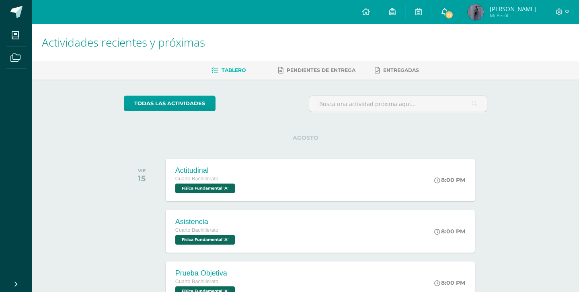
click at [445, 16] on span "72" at bounding box center [448, 14] width 9 height 9
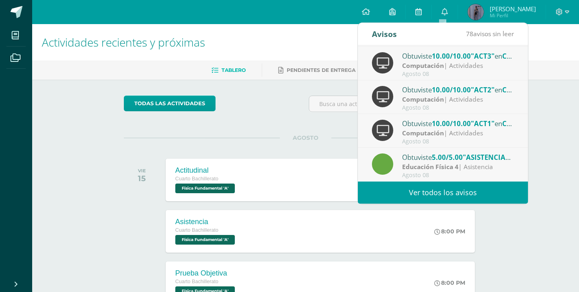
scroll to position [134, 0]
click at [476, 198] on link "Ver todos los avisos" at bounding box center [443, 193] width 170 height 22
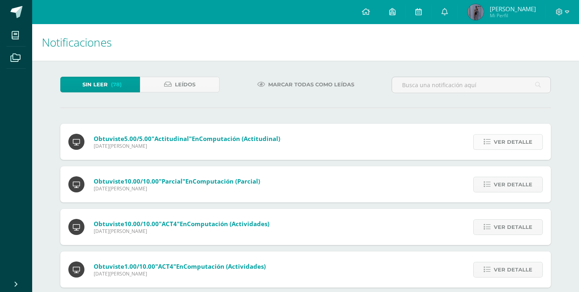
click at [505, 142] on span "Ver detalle" at bounding box center [512, 142] width 39 height 15
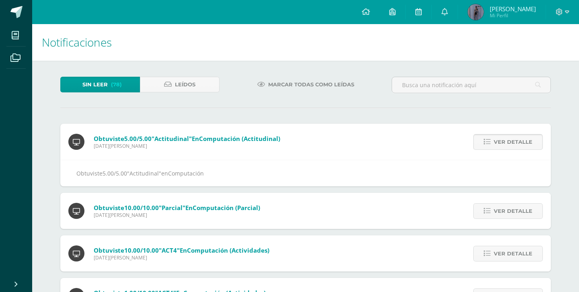
click at [505, 142] on span "Ver detalle" at bounding box center [512, 142] width 39 height 15
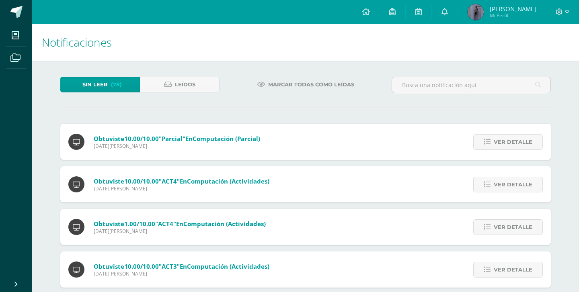
click at [505, 142] on span "Ver detalle" at bounding box center [512, 142] width 39 height 15
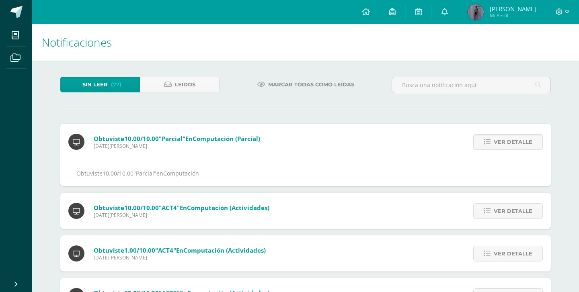
click at [505, 142] on span "Ver detalle" at bounding box center [512, 142] width 39 height 15
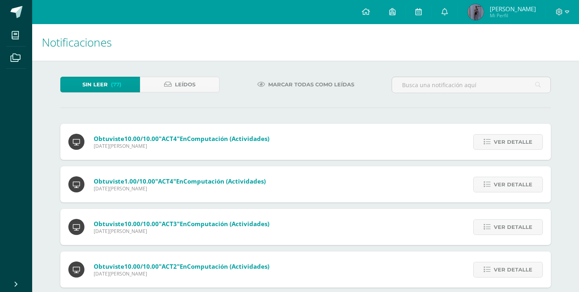
click at [505, 142] on span "Ver detalle" at bounding box center [512, 142] width 39 height 15
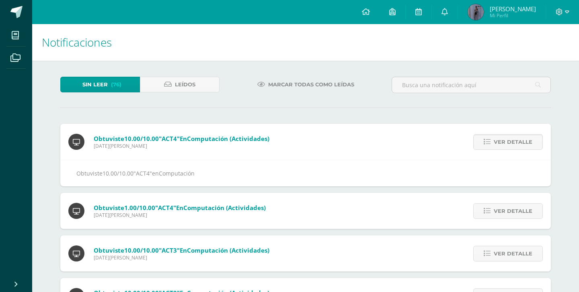
click at [505, 142] on span "Ver detalle" at bounding box center [512, 142] width 39 height 15
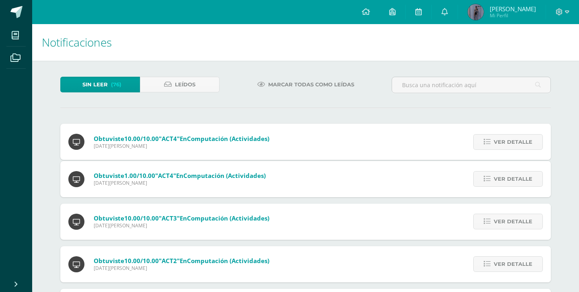
click at [505, 172] on span "Ver detalle" at bounding box center [512, 179] width 39 height 15
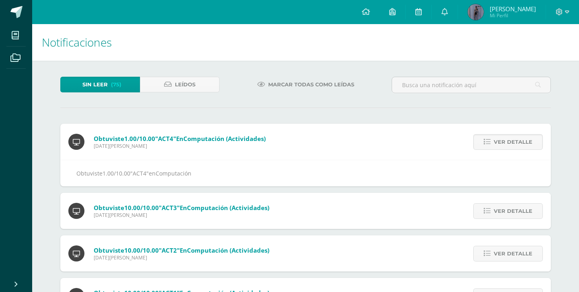
click at [505, 142] on span "Ver detalle" at bounding box center [512, 142] width 39 height 15
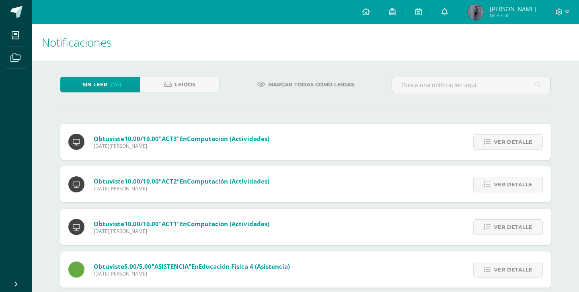
click at [505, 142] on span "Ver detalle" at bounding box center [512, 142] width 39 height 15
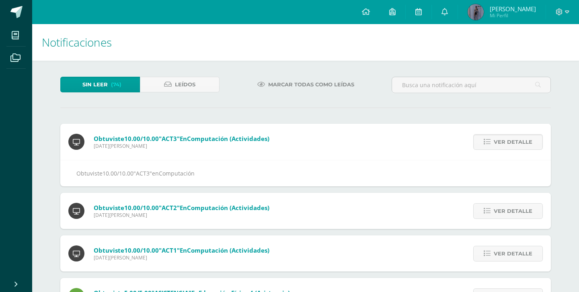
click at [505, 142] on span "Ver detalle" at bounding box center [512, 142] width 39 height 15
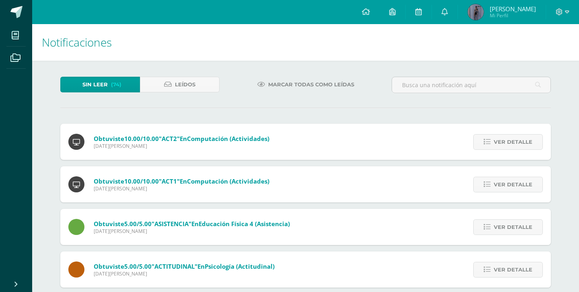
click at [505, 142] on span "Ver detalle" at bounding box center [512, 142] width 39 height 15
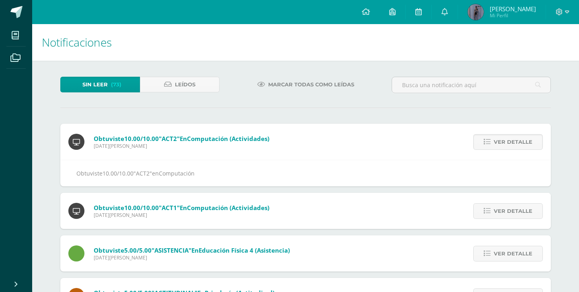
click at [505, 142] on span "Ver detalle" at bounding box center [512, 142] width 39 height 15
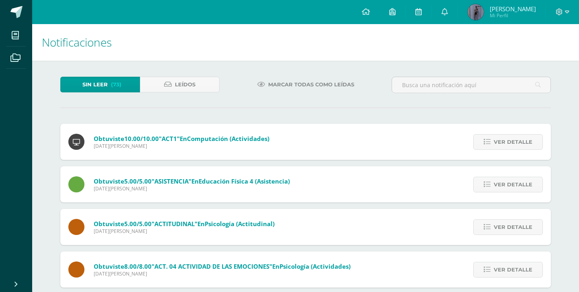
click at [505, 142] on span "Ver detalle" at bounding box center [512, 142] width 39 height 15
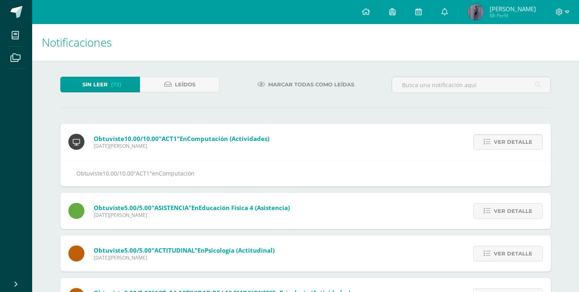
click at [505, 142] on span "Ver detalle" at bounding box center [512, 142] width 39 height 15
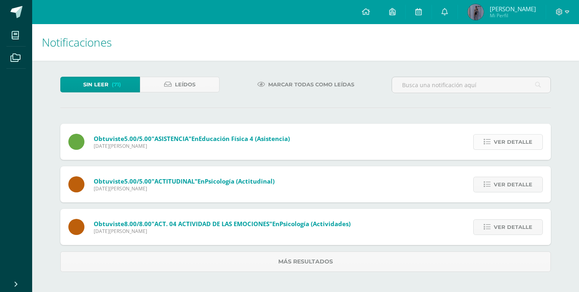
click at [505, 142] on span "Ver detalle" at bounding box center [512, 142] width 39 height 15
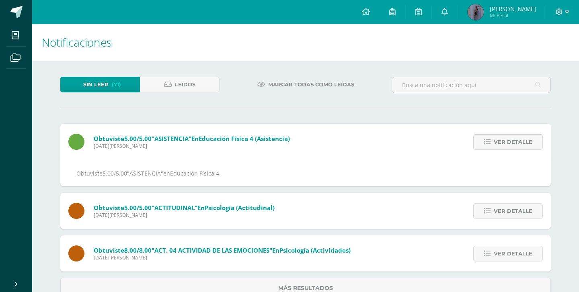
click at [505, 142] on span "Ver detalle" at bounding box center [512, 142] width 39 height 15
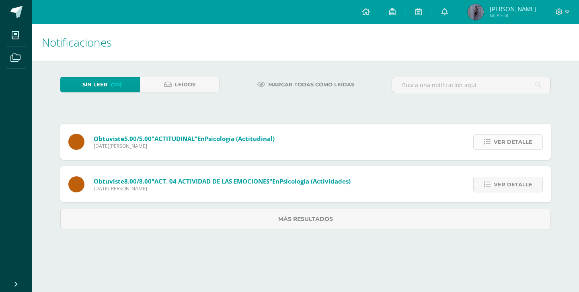
click at [505, 142] on span "Ver detalle" at bounding box center [512, 142] width 39 height 15
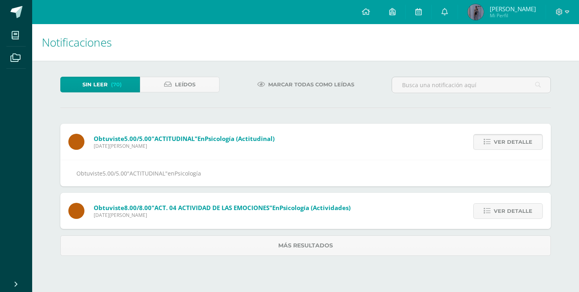
click at [505, 142] on span "Ver detalle" at bounding box center [512, 142] width 39 height 15
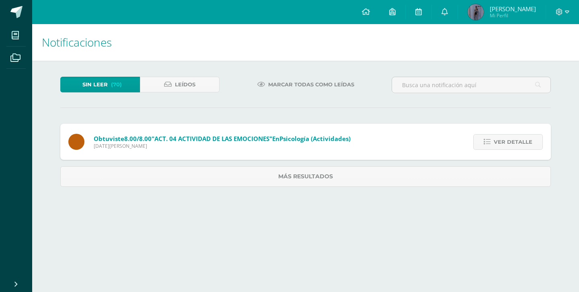
click at [505, 142] on span "Ver detalle" at bounding box center [512, 142] width 39 height 15
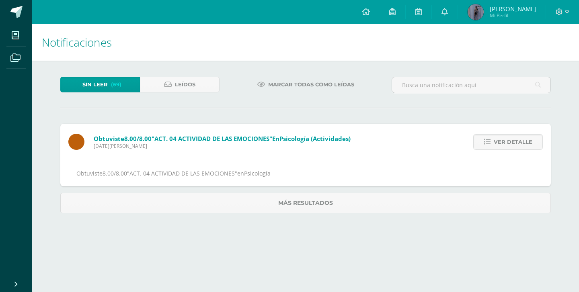
click at [505, 142] on span "Ver detalle" at bounding box center [512, 142] width 39 height 15
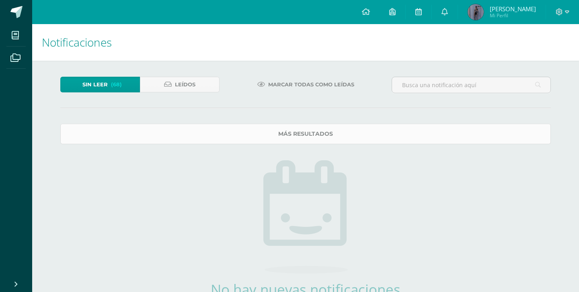
click at [499, 142] on link "Más resultados" at bounding box center [305, 134] width 490 height 20
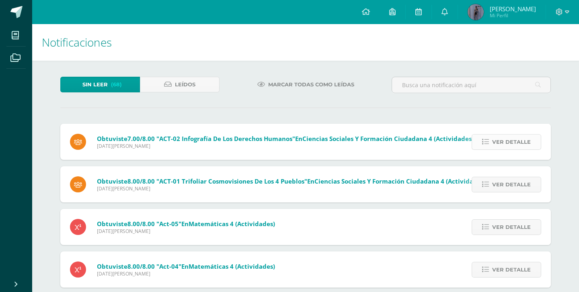
click at [517, 140] on span "Ver detalle" at bounding box center [511, 142] width 39 height 15
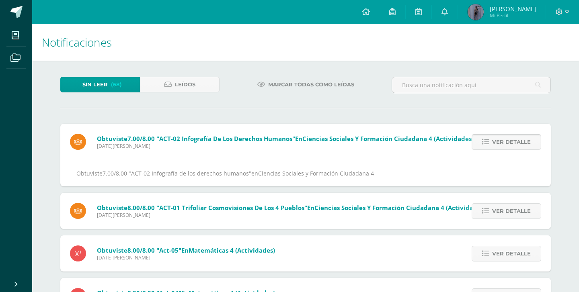
click at [517, 140] on span "Ver detalle" at bounding box center [511, 142] width 39 height 15
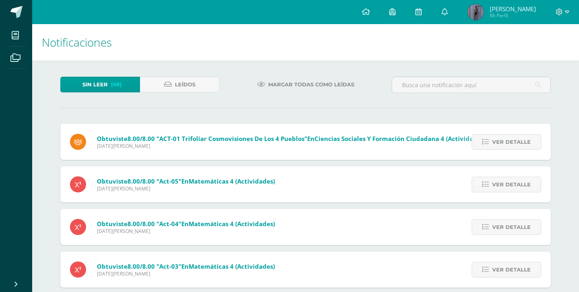
click at [517, 140] on span "Ver detalle" at bounding box center [511, 142] width 39 height 15
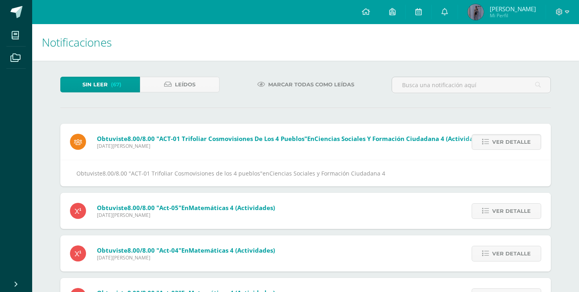
click at [517, 140] on span "Ver detalle" at bounding box center [511, 142] width 39 height 15
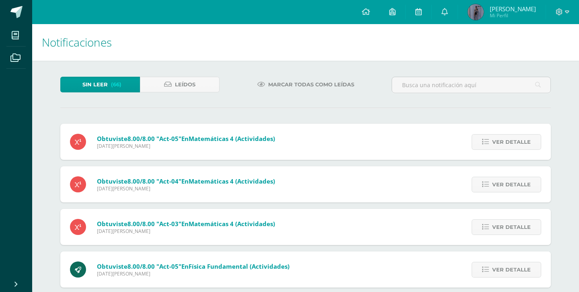
click at [517, 140] on span "Ver detalle" at bounding box center [511, 142] width 39 height 15
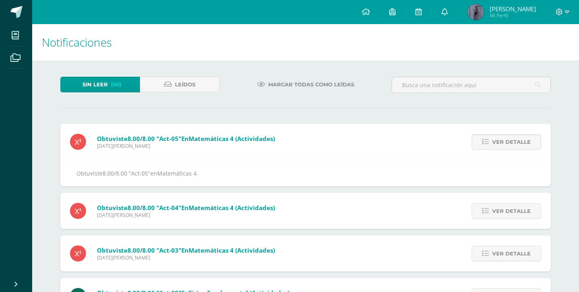
click at [517, 140] on span "Ver detalle" at bounding box center [511, 142] width 39 height 15
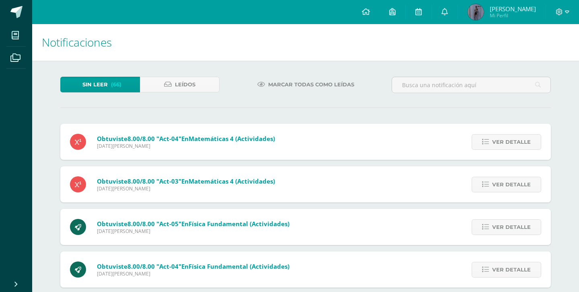
click at [517, 140] on span "Ver detalle" at bounding box center [511, 142] width 39 height 15
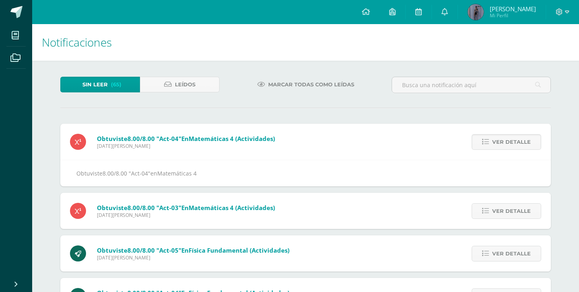
click at [517, 140] on span "Ver detalle" at bounding box center [511, 142] width 39 height 15
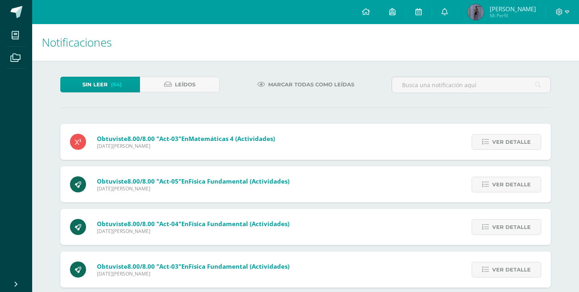
click at [517, 140] on span "Ver detalle" at bounding box center [511, 142] width 39 height 15
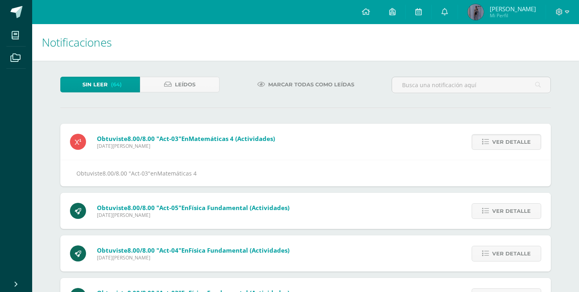
click at [517, 140] on span "Ver detalle" at bounding box center [511, 142] width 39 height 15
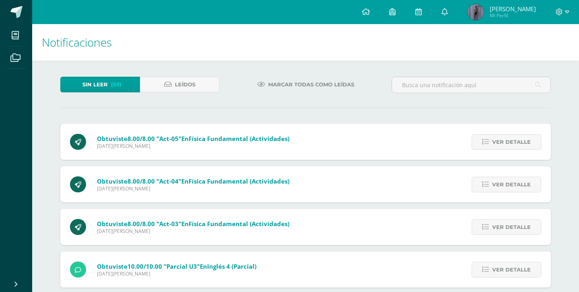
click at [517, 140] on span "Ver detalle" at bounding box center [511, 142] width 39 height 15
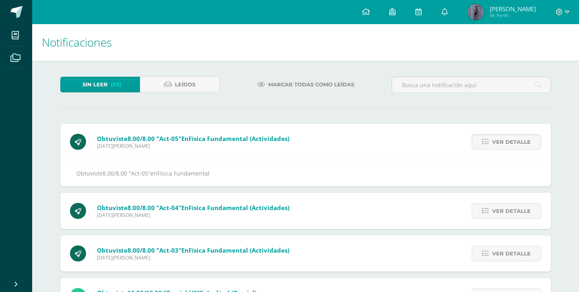
click at [517, 140] on span "Ver detalle" at bounding box center [511, 142] width 39 height 15
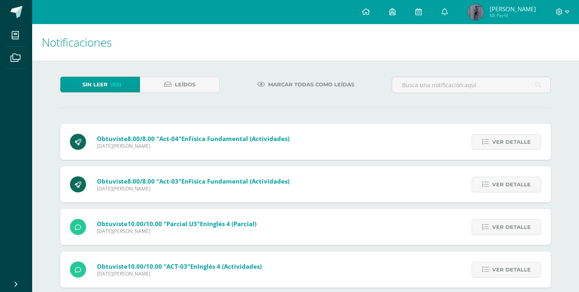
click at [517, 140] on span "Ver detalle" at bounding box center [511, 142] width 39 height 15
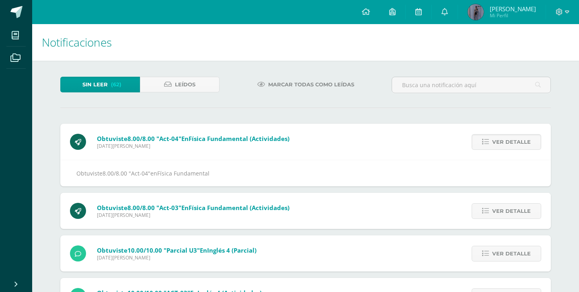
click at [517, 140] on span "Ver detalle" at bounding box center [511, 142] width 39 height 15
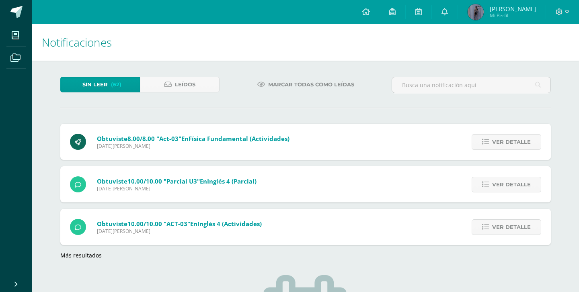
click at [517, 140] on span "Ver detalle" at bounding box center [511, 142] width 39 height 15
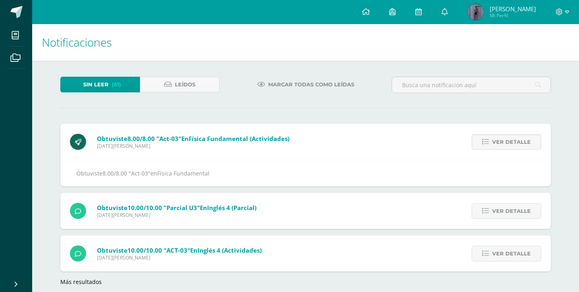
click at [517, 140] on span "Ver detalle" at bounding box center [511, 142] width 39 height 15
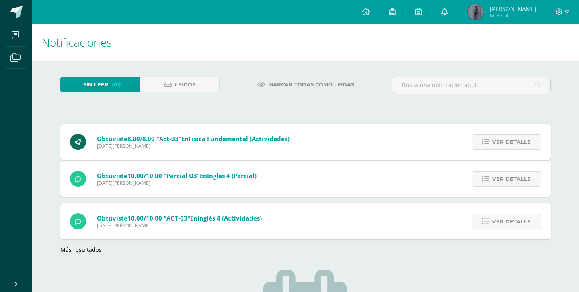
click at [517, 172] on span "Ver detalle" at bounding box center [511, 179] width 39 height 15
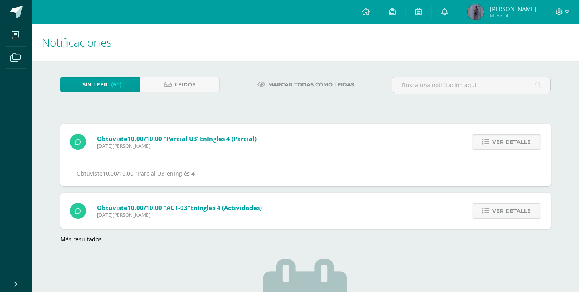
click at [517, 140] on span "Ver detalle" at bounding box center [511, 142] width 39 height 15
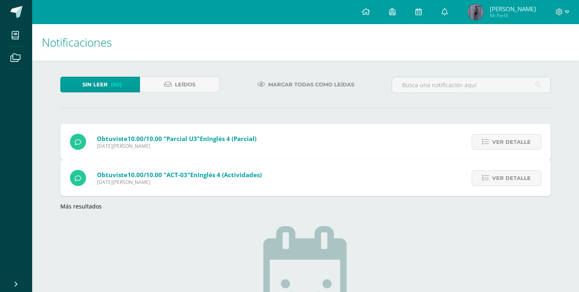
click at [517, 171] on span "Ver detalle" at bounding box center [511, 178] width 39 height 15
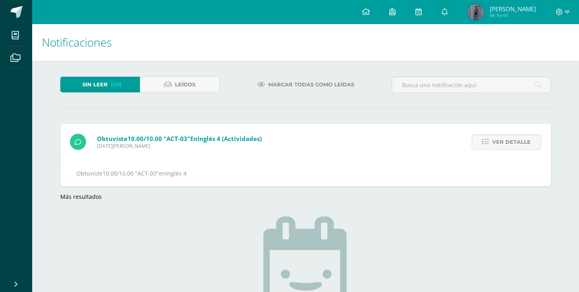
click at [517, 140] on span "Ver detalle" at bounding box center [511, 142] width 39 height 15
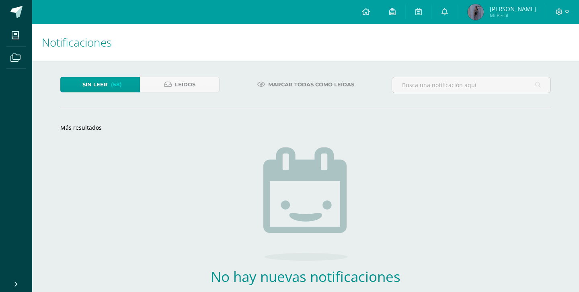
click at [119, 82] on span "(58)" at bounding box center [116, 84] width 11 height 15
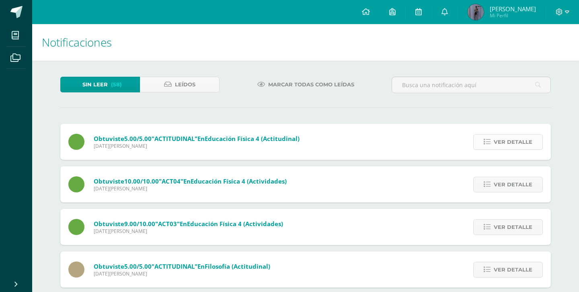
click at [500, 139] on span "Ver detalle" at bounding box center [512, 142] width 39 height 15
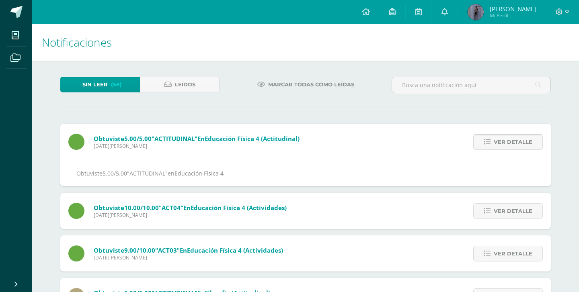
click at [500, 139] on span "Ver detalle" at bounding box center [512, 142] width 39 height 15
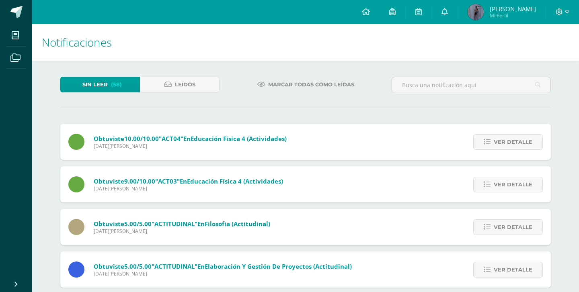
click at [500, 139] on span "Ver detalle" at bounding box center [512, 142] width 39 height 15
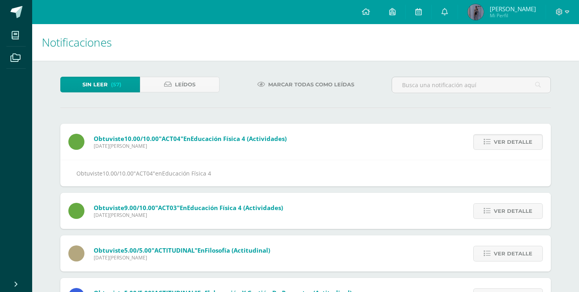
click at [500, 139] on span "Ver detalle" at bounding box center [512, 142] width 39 height 15
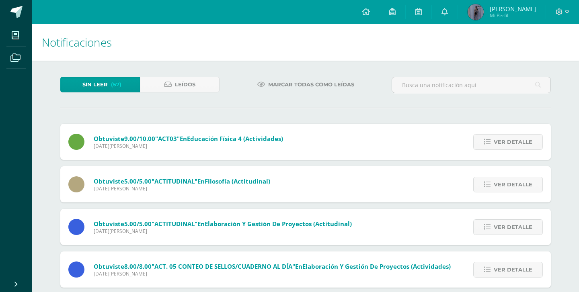
click at [500, 139] on span "Ver detalle" at bounding box center [512, 142] width 39 height 15
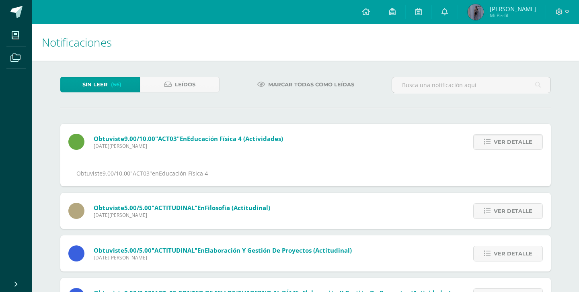
click at [500, 139] on span "Ver detalle" at bounding box center [512, 142] width 39 height 15
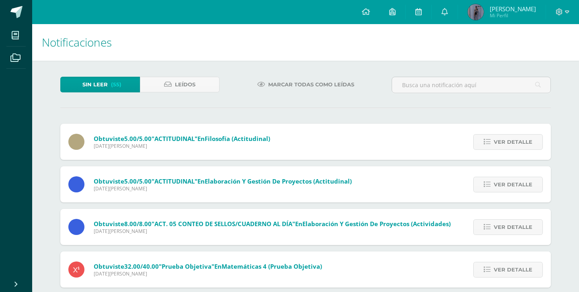
click at [500, 139] on span "Ver detalle" at bounding box center [512, 142] width 39 height 15
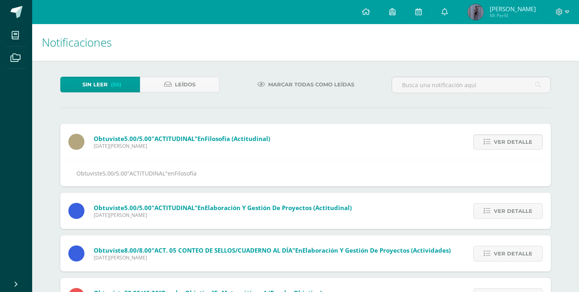
click at [500, 139] on span "Ver detalle" at bounding box center [512, 142] width 39 height 15
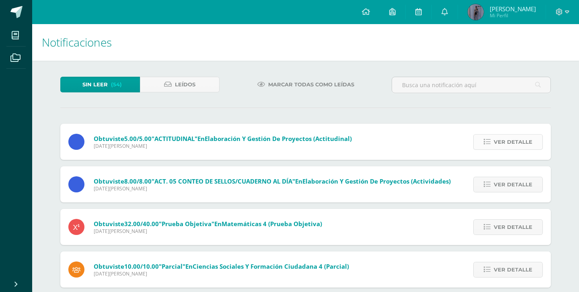
click at [500, 139] on span "Ver detalle" at bounding box center [512, 142] width 39 height 15
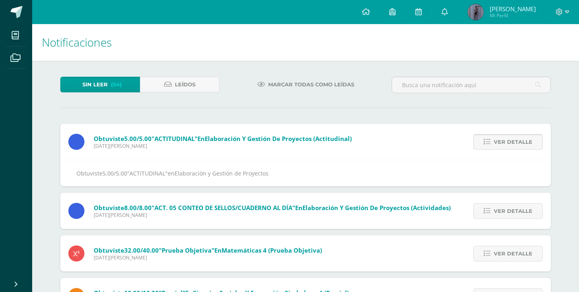
click at [500, 139] on span "Ver detalle" at bounding box center [512, 142] width 39 height 15
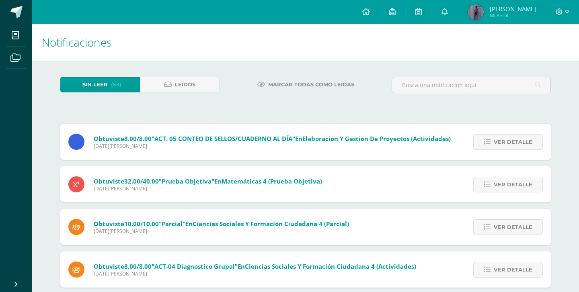
click at [500, 139] on span "Ver detalle" at bounding box center [512, 142] width 39 height 15
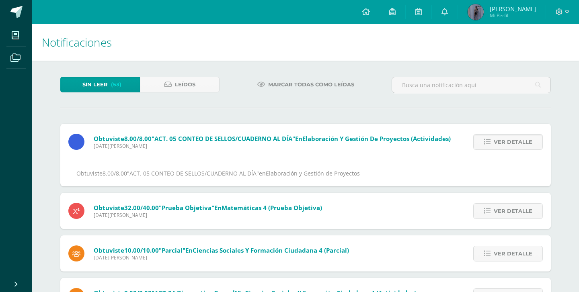
click at [500, 139] on span "Ver detalle" at bounding box center [512, 142] width 39 height 15
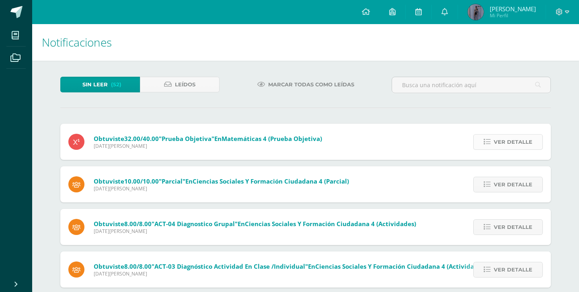
click at [500, 139] on span "Ver detalle" at bounding box center [512, 142] width 39 height 15
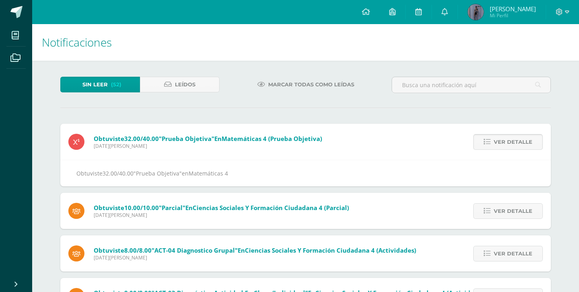
click at [500, 139] on span "Ver detalle" at bounding box center [512, 142] width 39 height 15
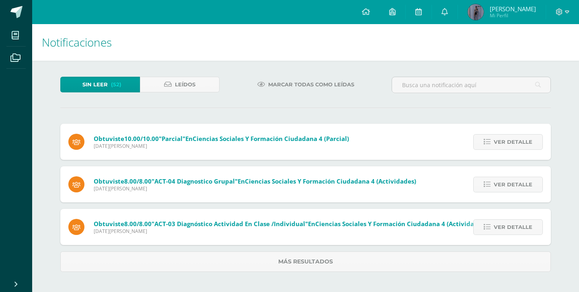
click at [500, 139] on span "Ver detalle" at bounding box center [512, 142] width 39 height 15
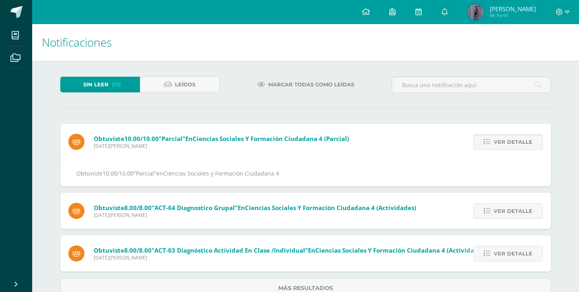
click at [500, 139] on span "Ver detalle" at bounding box center [512, 142] width 39 height 15
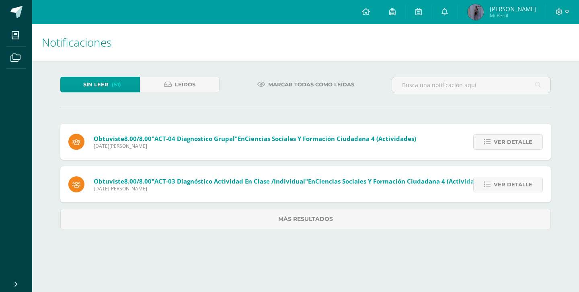
click at [500, 139] on span "Ver detalle" at bounding box center [512, 142] width 39 height 15
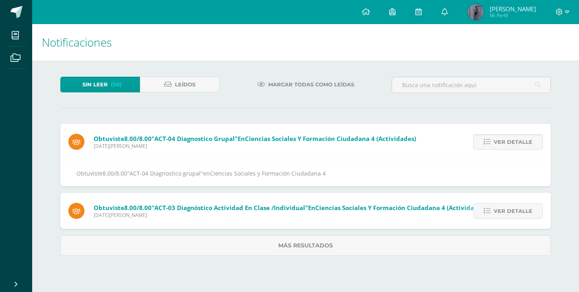
click at [500, 139] on span "Ver detalle" at bounding box center [512, 142] width 39 height 15
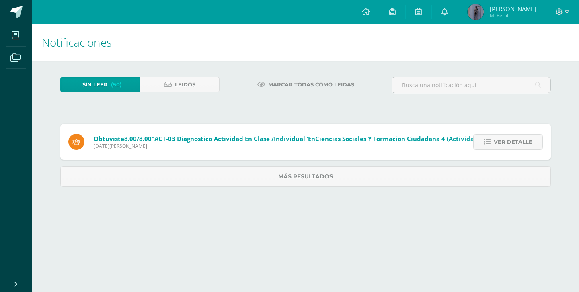
click at [500, 139] on span "Ver detalle" at bounding box center [512, 142] width 39 height 15
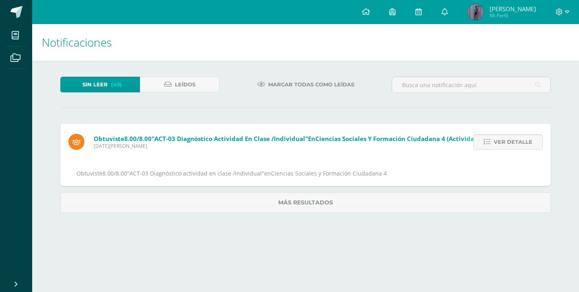
click at [500, 139] on span "Ver detalle" at bounding box center [512, 142] width 39 height 15
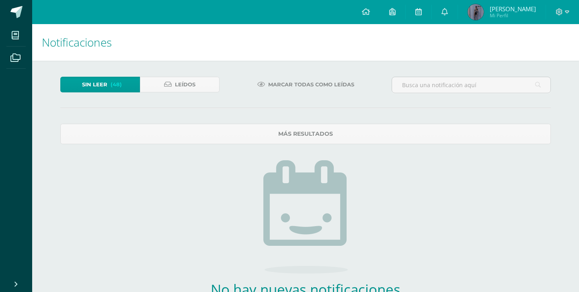
click at [107, 86] on span "Sin leer" at bounding box center [94, 84] width 25 height 15
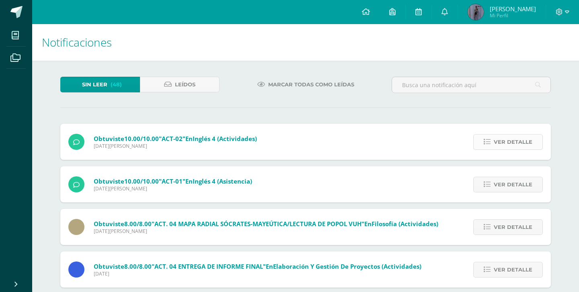
click at [499, 142] on span "Ver detalle" at bounding box center [512, 142] width 39 height 15
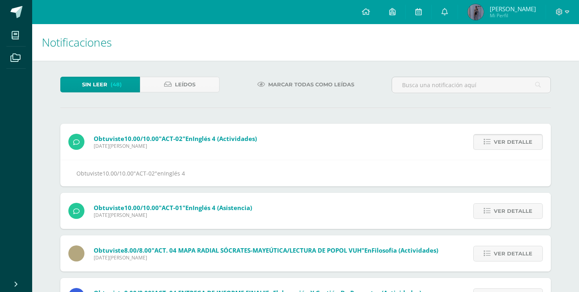
click at [499, 142] on span "Ver detalle" at bounding box center [512, 142] width 39 height 15
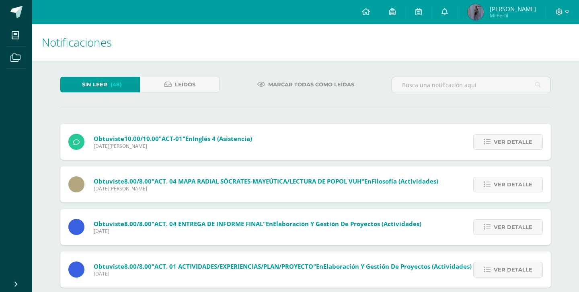
click at [499, 142] on span "Ver detalle" at bounding box center [512, 142] width 39 height 15
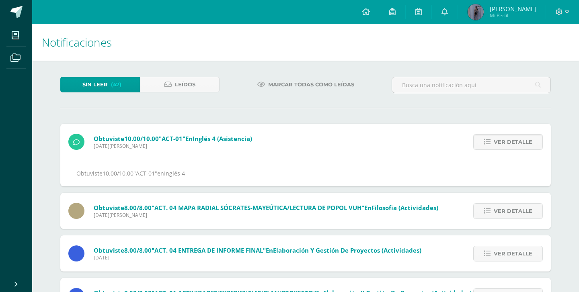
click at [499, 142] on span "Ver detalle" at bounding box center [512, 142] width 39 height 15
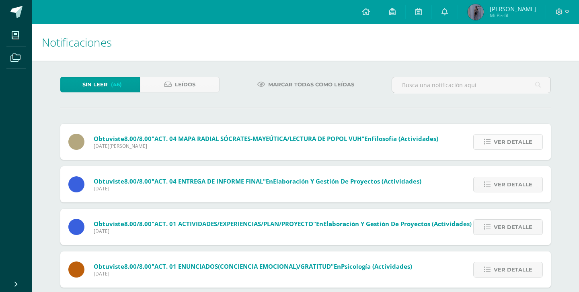
click at [499, 142] on span "Ver detalle" at bounding box center [512, 142] width 39 height 15
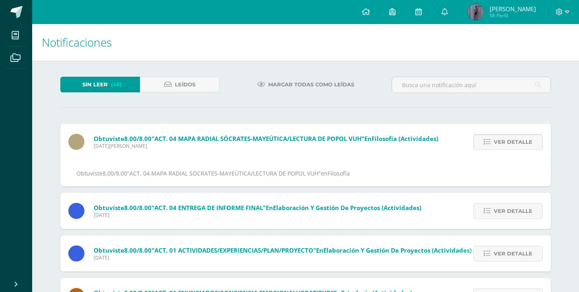
click at [499, 142] on span "Ver detalle" at bounding box center [512, 142] width 39 height 15
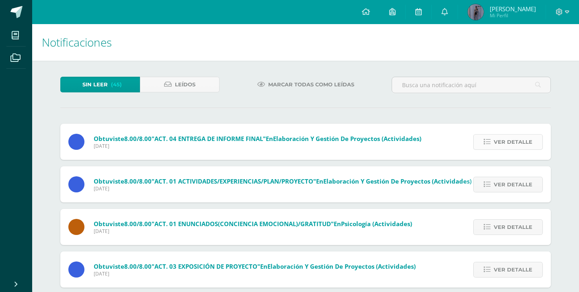
click at [499, 142] on span "Ver detalle" at bounding box center [512, 142] width 39 height 15
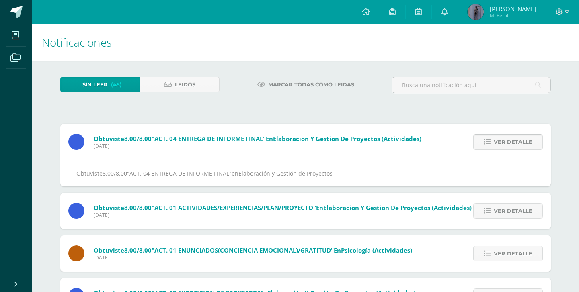
click at [499, 142] on span "Ver detalle" at bounding box center [512, 142] width 39 height 15
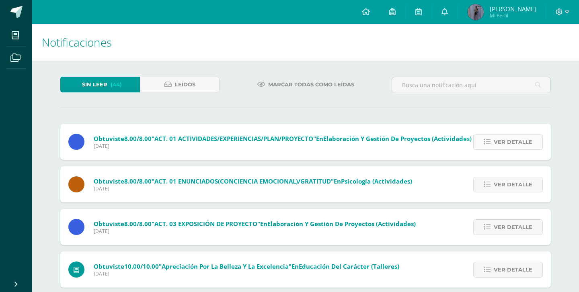
click at [499, 142] on span "Ver detalle" at bounding box center [512, 142] width 39 height 15
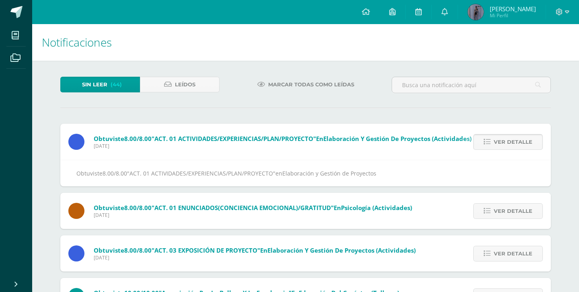
click at [499, 142] on span "Ver detalle" at bounding box center [512, 142] width 39 height 15
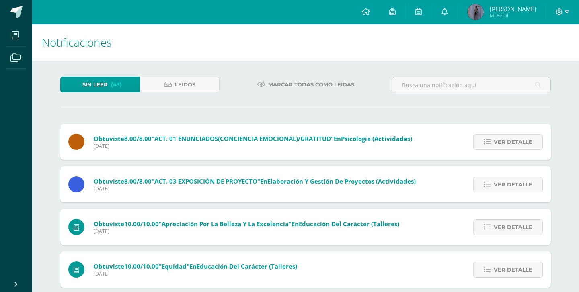
click at [499, 142] on span "Ver detalle" at bounding box center [512, 142] width 39 height 15
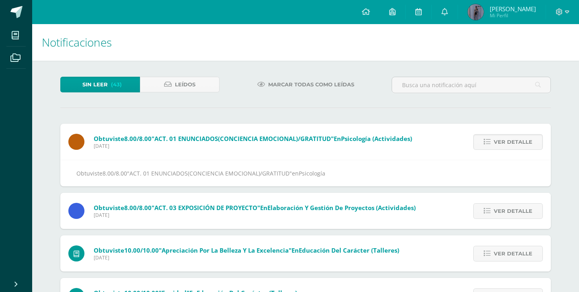
click at [499, 142] on span "Ver detalle" at bounding box center [512, 142] width 39 height 15
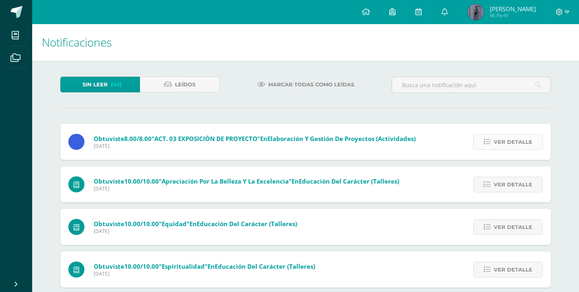
click at [499, 142] on span "Ver detalle" at bounding box center [512, 142] width 39 height 15
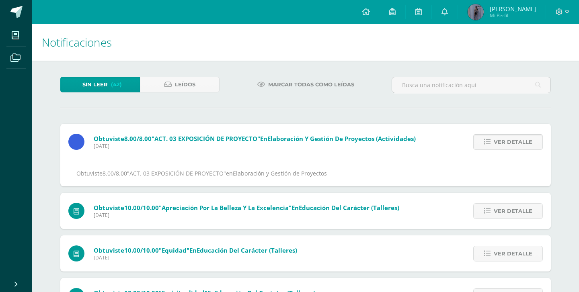
click at [499, 142] on span "Ver detalle" at bounding box center [512, 142] width 39 height 15
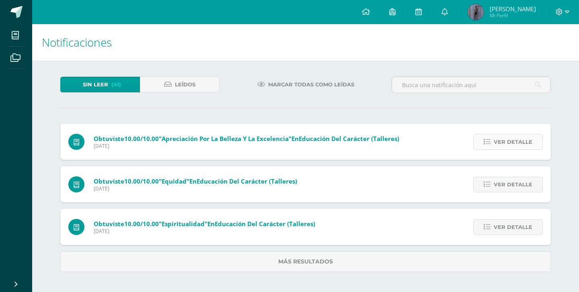
click at [499, 142] on span "Ver detalle" at bounding box center [512, 142] width 39 height 15
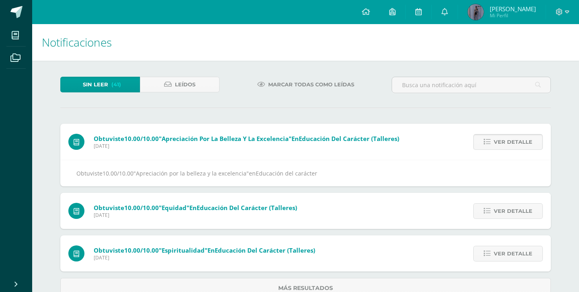
click at [499, 142] on span "Ver detalle" at bounding box center [512, 142] width 39 height 15
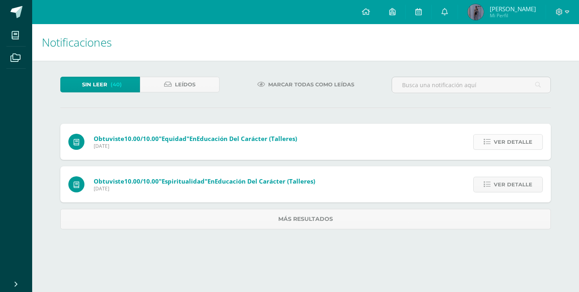
click at [499, 142] on span "Ver detalle" at bounding box center [512, 142] width 39 height 15
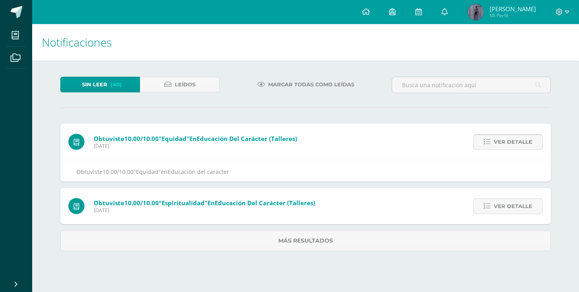
click at [499, 142] on span "Ver detalle" at bounding box center [512, 142] width 39 height 15
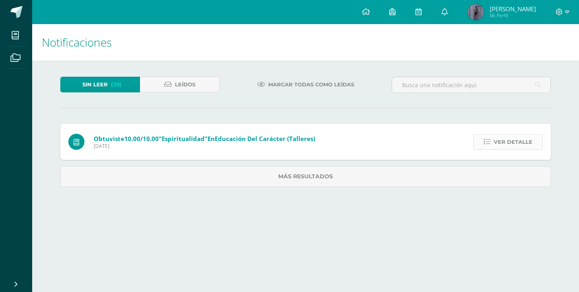
click at [499, 142] on span "Ver detalle" at bounding box center [512, 142] width 39 height 15
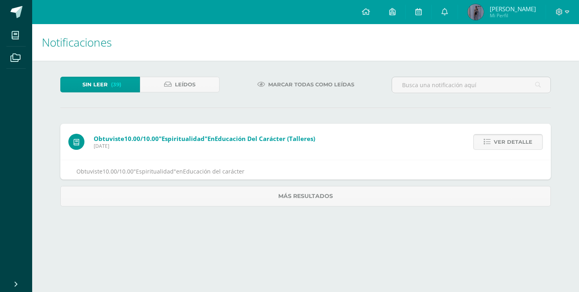
click at [499, 142] on span "Ver detalle" at bounding box center [512, 142] width 39 height 15
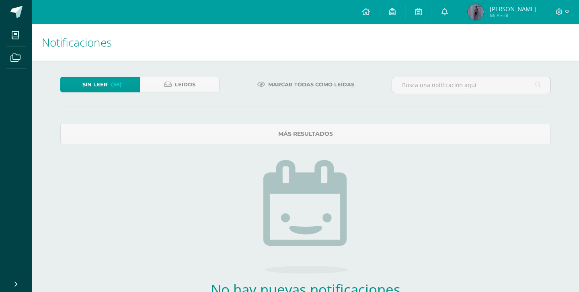
click at [121, 77] on link "Sin leer (38)" at bounding box center [100, 85] width 80 height 16
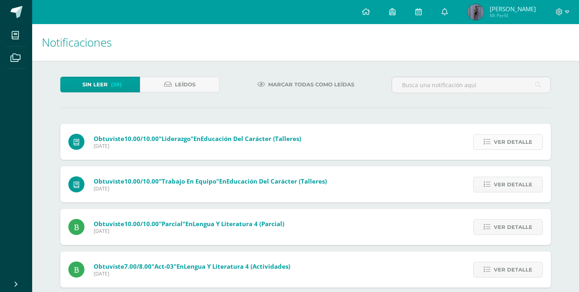
click at [502, 140] on span "Ver detalle" at bounding box center [512, 142] width 39 height 15
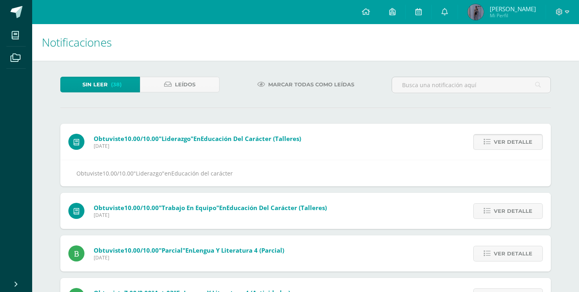
click at [502, 140] on span "Ver detalle" at bounding box center [512, 142] width 39 height 15
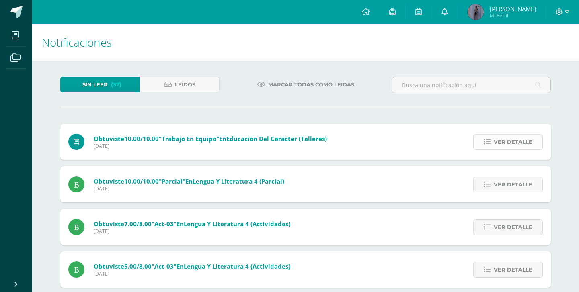
click at [502, 140] on span "Ver detalle" at bounding box center [512, 142] width 39 height 15
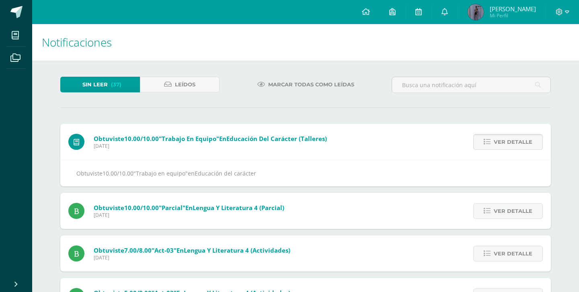
click at [502, 140] on span "Ver detalle" at bounding box center [512, 142] width 39 height 15
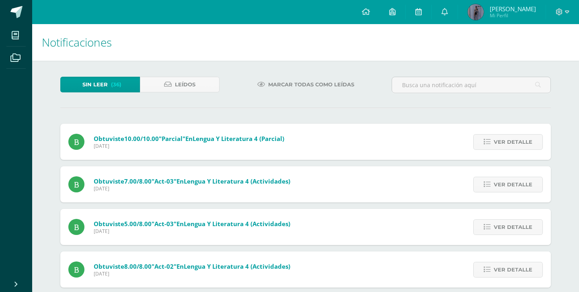
click at [502, 140] on span "Ver detalle" at bounding box center [512, 142] width 39 height 15
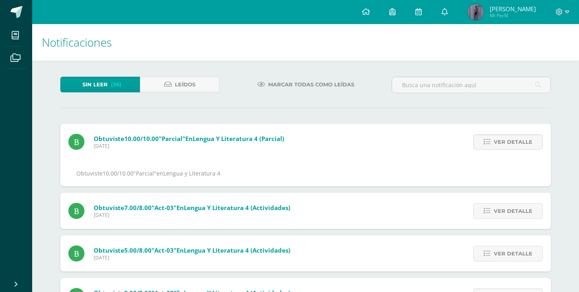
click at [502, 140] on span "Ver detalle" at bounding box center [512, 142] width 39 height 15
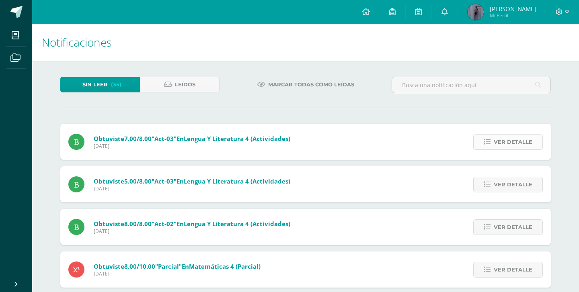
click at [502, 140] on span "Ver detalle" at bounding box center [512, 142] width 39 height 15
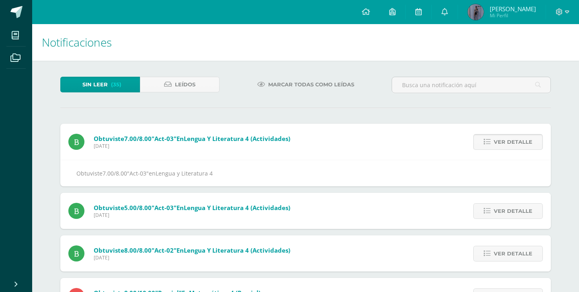
click at [502, 140] on span "Ver detalle" at bounding box center [512, 142] width 39 height 15
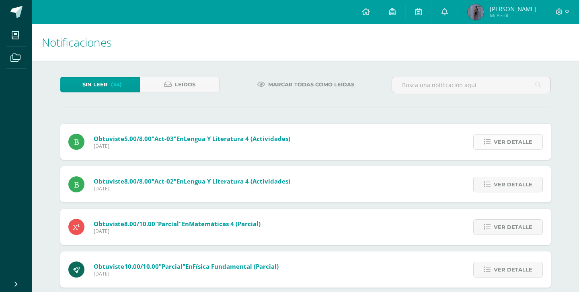
click at [514, 137] on span "Ver detalle" at bounding box center [512, 142] width 39 height 15
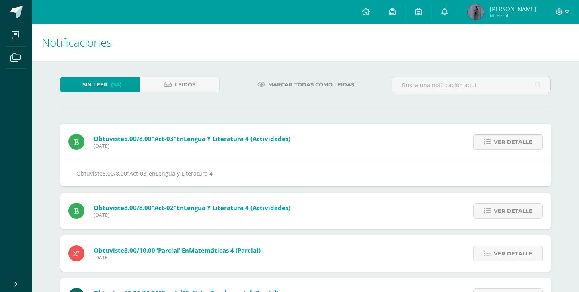
click at [514, 137] on span "Ver detalle" at bounding box center [512, 142] width 39 height 15
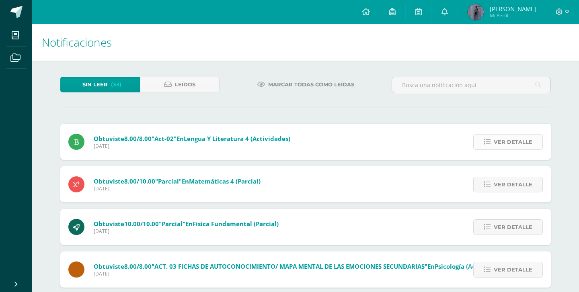
click at [514, 137] on span "Ver detalle" at bounding box center [512, 142] width 39 height 15
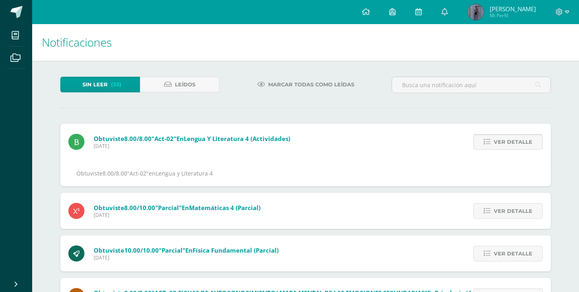
click at [514, 137] on span "Ver detalle" at bounding box center [512, 142] width 39 height 15
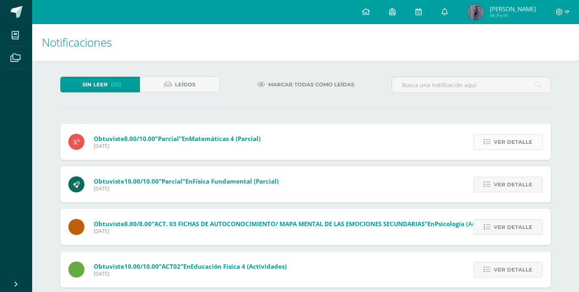
click at [514, 137] on span "Ver detalle" at bounding box center [512, 142] width 39 height 15
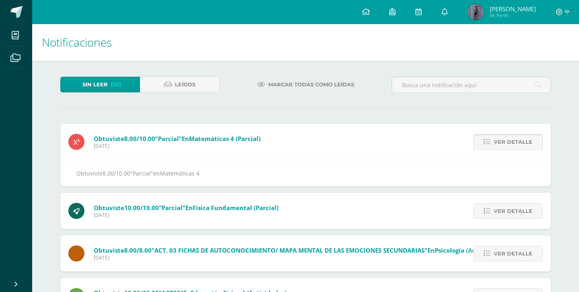
click at [514, 137] on span "Ver detalle" at bounding box center [512, 142] width 39 height 15
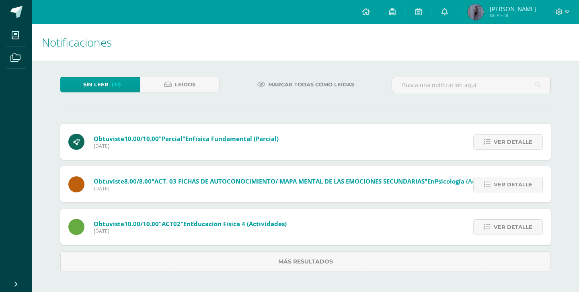
click at [514, 137] on span "Ver detalle" at bounding box center [512, 142] width 39 height 15
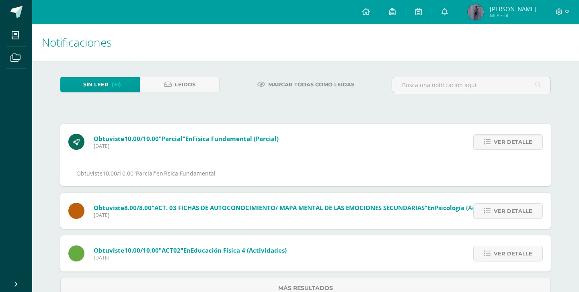
click at [514, 137] on span "Ver detalle" at bounding box center [512, 142] width 39 height 15
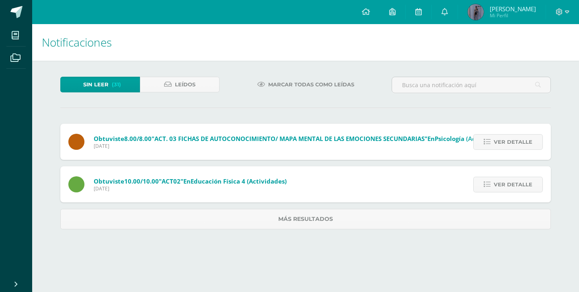
click at [514, 137] on span "Ver detalle" at bounding box center [512, 142] width 39 height 15
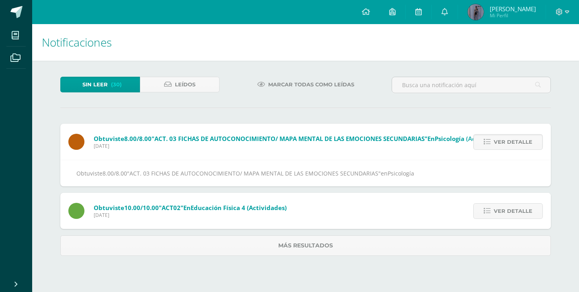
click at [514, 137] on span "Ver detalle" at bounding box center [512, 142] width 39 height 15
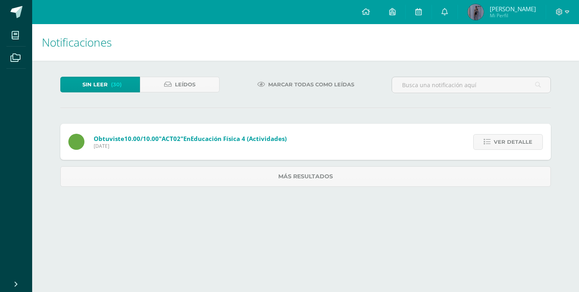
click at [514, 137] on span "Ver detalle" at bounding box center [512, 142] width 39 height 15
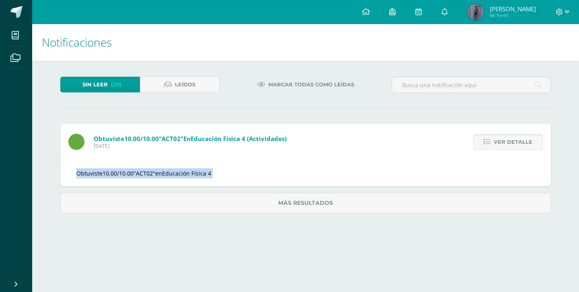
click at [514, 137] on span "Ver detalle" at bounding box center [512, 142] width 39 height 15
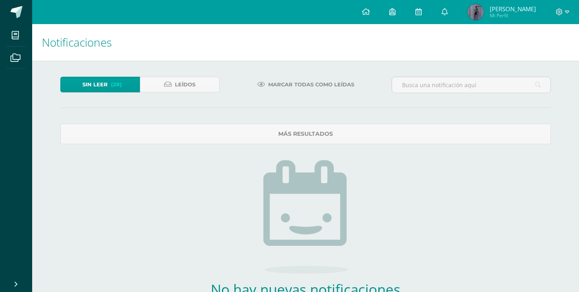
click at [119, 88] on span "(28)" at bounding box center [116, 84] width 11 height 15
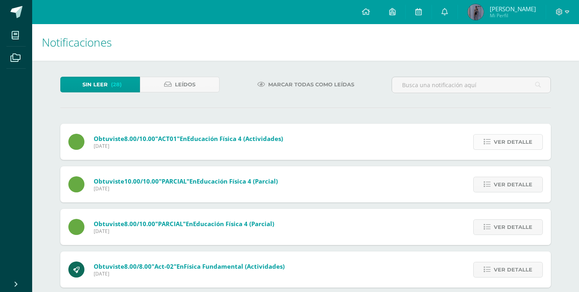
click at [518, 144] on span "Ver detalle" at bounding box center [512, 142] width 39 height 15
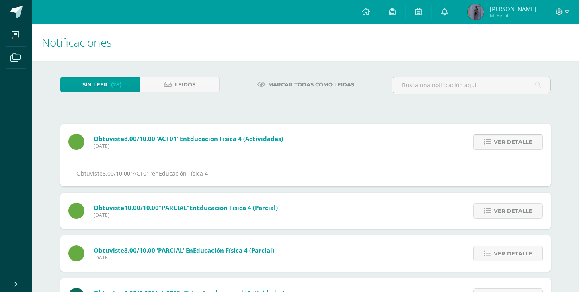
click at [517, 144] on span "Ver detalle" at bounding box center [512, 142] width 39 height 15
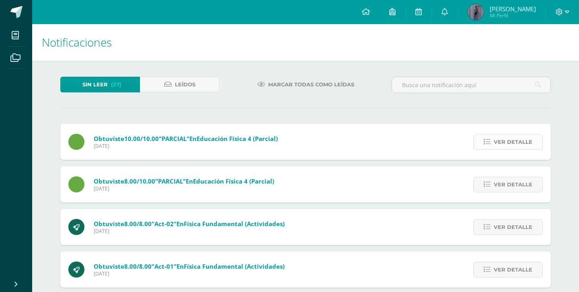
click at [517, 144] on span "Ver detalle" at bounding box center [512, 142] width 39 height 15
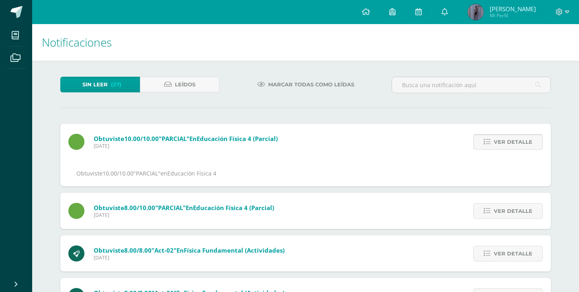
click at [517, 144] on span "Ver detalle" at bounding box center [512, 142] width 39 height 15
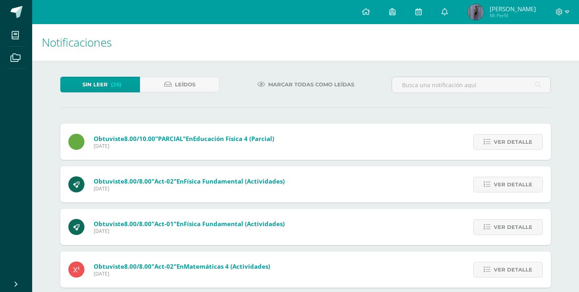
click at [517, 144] on span "Ver detalle" at bounding box center [512, 142] width 39 height 15
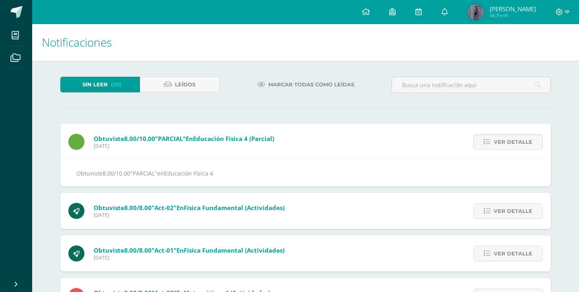
click at [517, 144] on span "Ver detalle" at bounding box center [512, 142] width 39 height 15
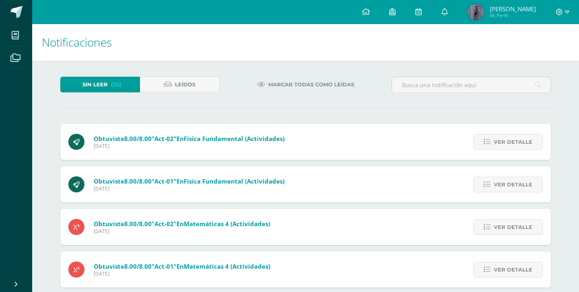
click at [517, 144] on span "Ver detalle" at bounding box center [512, 142] width 39 height 15
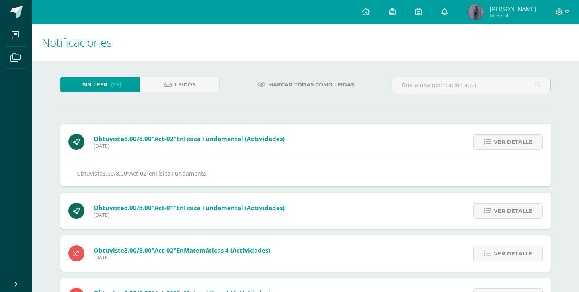
click at [517, 144] on span "Ver detalle" at bounding box center [512, 142] width 39 height 15
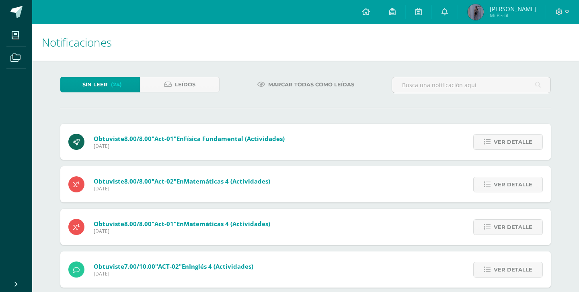
click at [517, 144] on span "Ver detalle" at bounding box center [512, 142] width 39 height 15
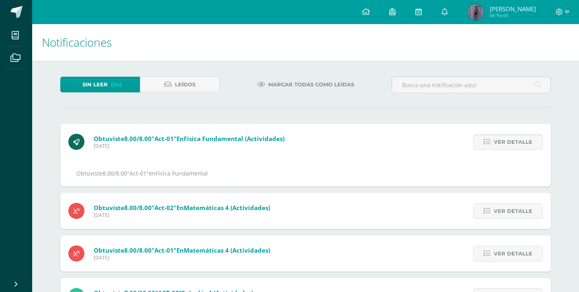
click at [517, 144] on span "Ver detalle" at bounding box center [512, 142] width 39 height 15
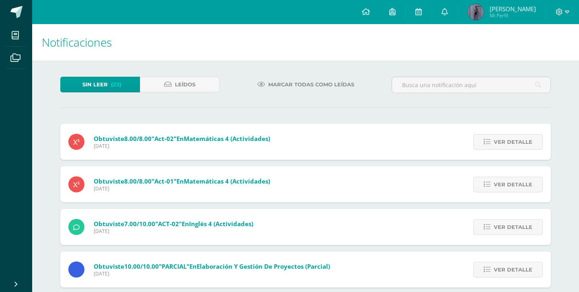
click at [517, 144] on span "Ver detalle" at bounding box center [512, 142] width 39 height 15
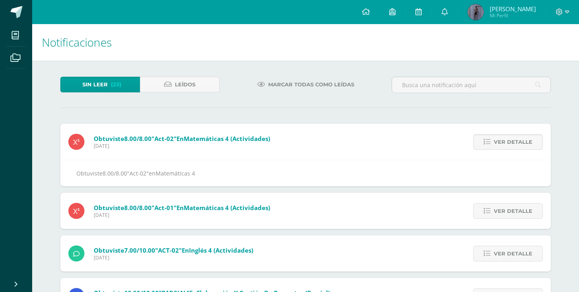
click at [517, 144] on span "Ver detalle" at bounding box center [512, 142] width 39 height 15
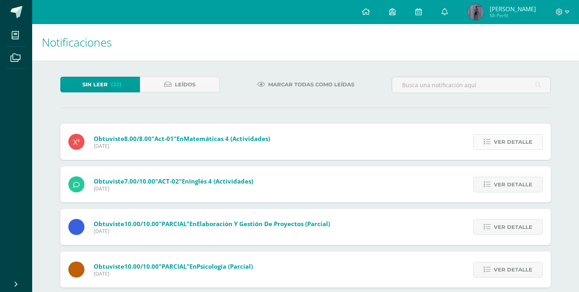
click at [517, 144] on span "Ver detalle" at bounding box center [512, 142] width 39 height 15
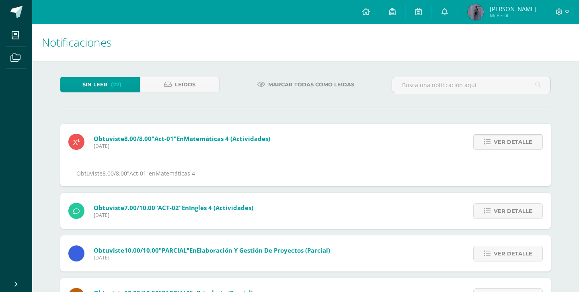
click at [517, 144] on span "Ver detalle" at bounding box center [512, 142] width 39 height 15
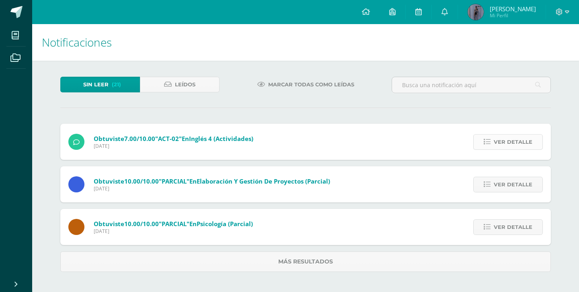
click at [517, 144] on span "Ver detalle" at bounding box center [512, 142] width 39 height 15
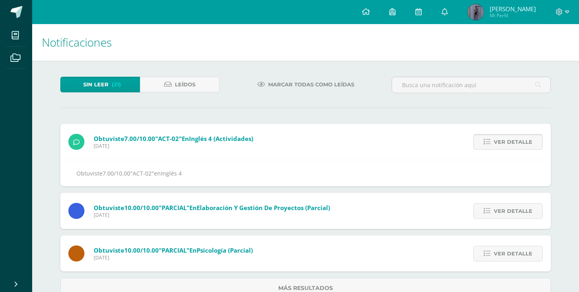
click at [517, 144] on span "Ver detalle" at bounding box center [512, 142] width 39 height 15
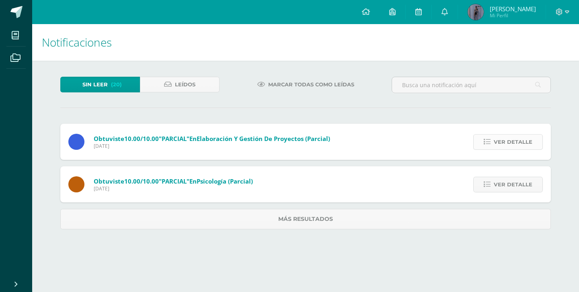
click at [517, 144] on span "Ver detalle" at bounding box center [512, 142] width 39 height 15
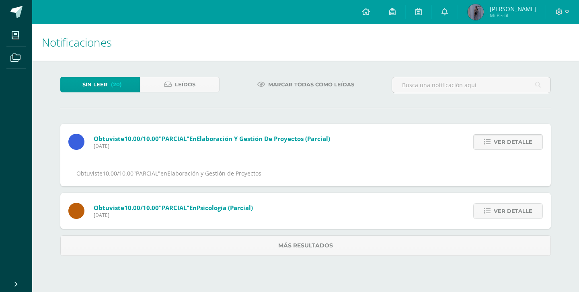
click at [517, 144] on span "Ver detalle" at bounding box center [512, 142] width 39 height 15
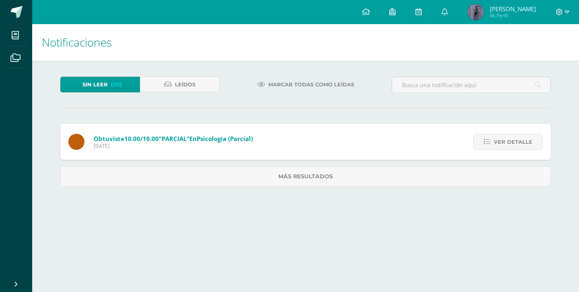
click at [517, 144] on span "Ver detalle" at bounding box center [512, 142] width 39 height 15
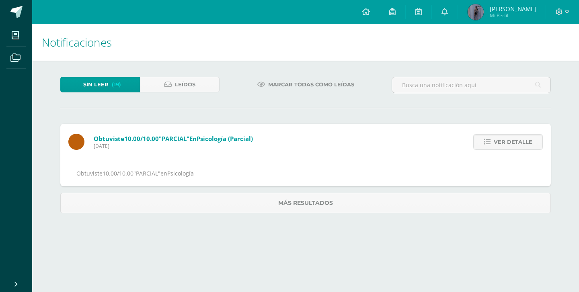
click at [517, 144] on span "Ver detalle" at bounding box center [512, 142] width 39 height 15
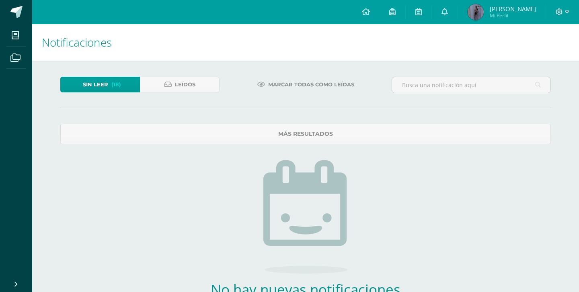
click at [132, 81] on link "Sin leer (18)" at bounding box center [100, 85] width 80 height 16
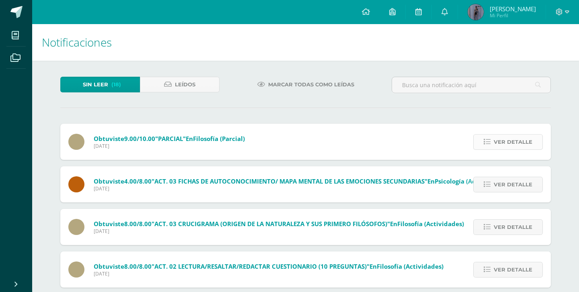
click at [497, 142] on span "Ver detalle" at bounding box center [512, 142] width 39 height 15
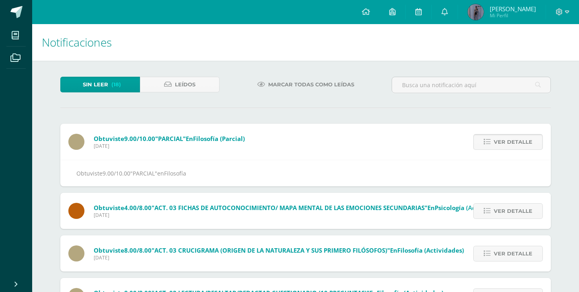
click at [497, 142] on span "Ver detalle" at bounding box center [512, 142] width 39 height 15
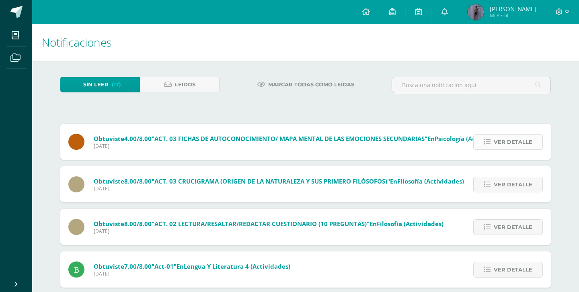
click at [497, 142] on span "Ver detalle" at bounding box center [512, 142] width 39 height 15
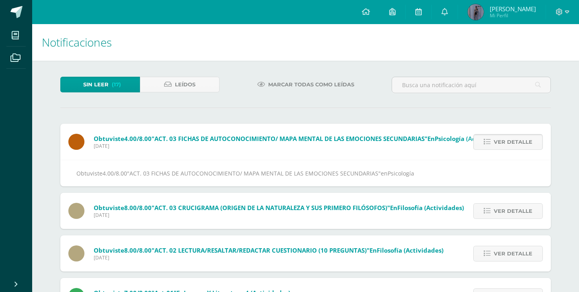
click at [497, 142] on span "Ver detalle" at bounding box center [512, 142] width 39 height 15
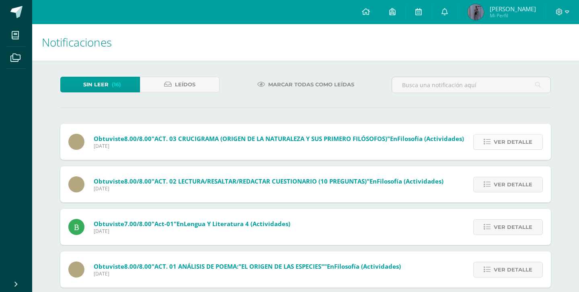
click at [497, 142] on span "Ver detalle" at bounding box center [512, 142] width 39 height 15
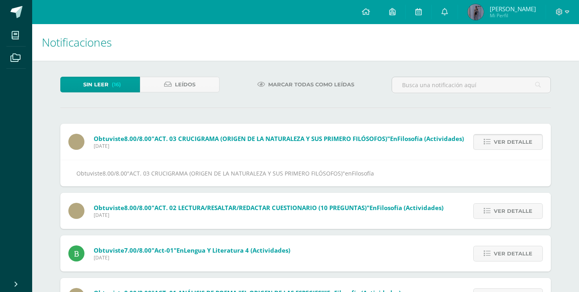
click at [497, 142] on span "Ver detalle" at bounding box center [512, 142] width 39 height 15
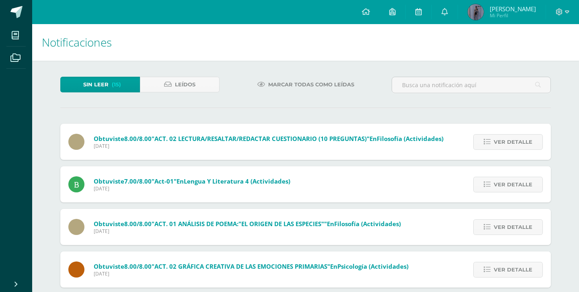
click at [497, 142] on span "Ver detalle" at bounding box center [512, 142] width 39 height 15
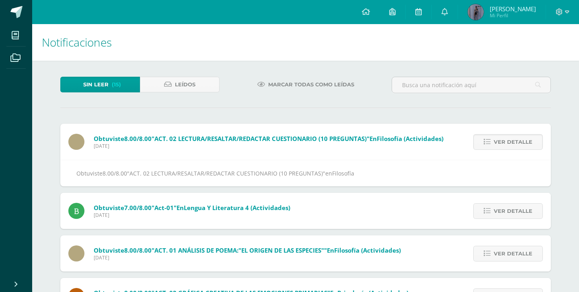
click at [497, 142] on span "Ver detalle" at bounding box center [512, 142] width 39 height 15
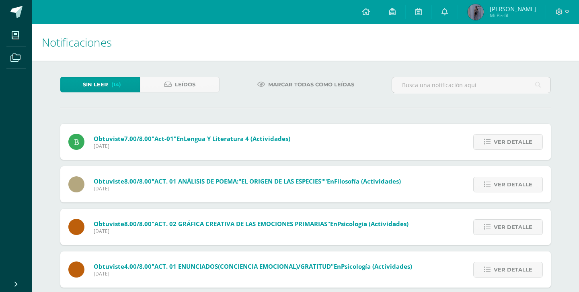
click at [497, 142] on span "Ver detalle" at bounding box center [512, 142] width 39 height 15
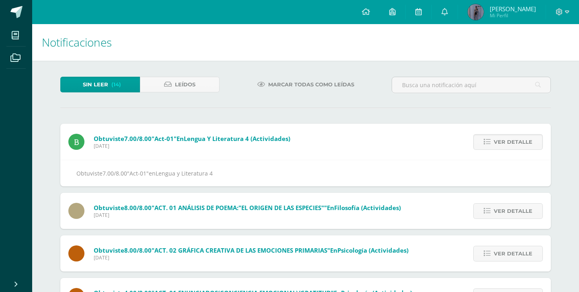
click at [497, 142] on span "Ver detalle" at bounding box center [512, 142] width 39 height 15
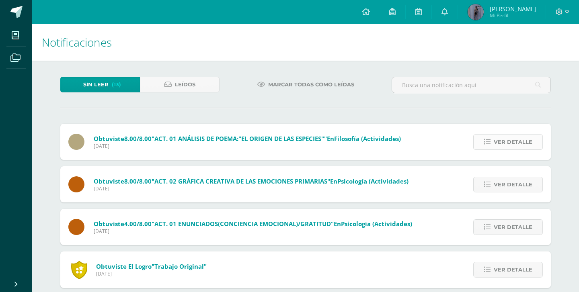
click at [497, 142] on span "Ver detalle" at bounding box center [512, 142] width 39 height 15
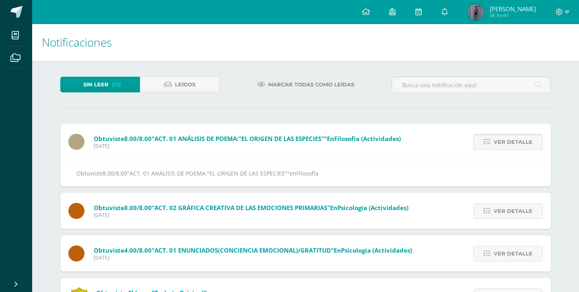
click at [497, 142] on span "Ver detalle" at bounding box center [512, 142] width 39 height 15
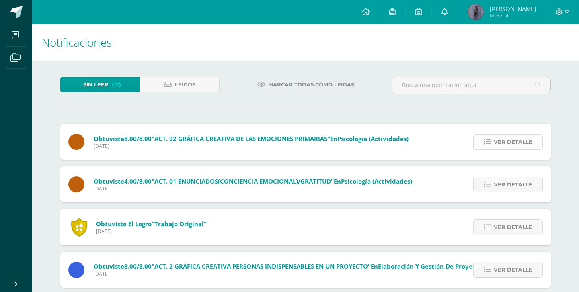
click at [500, 137] on span "Ver detalle" at bounding box center [512, 142] width 39 height 15
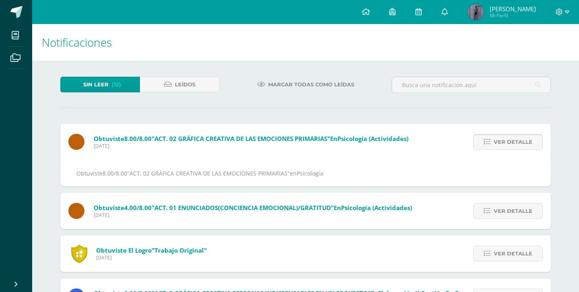
click at [500, 137] on span "Ver detalle" at bounding box center [512, 142] width 39 height 15
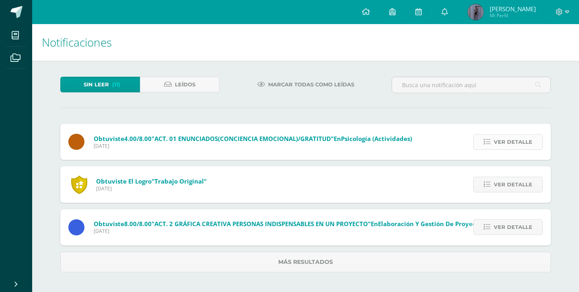
click at [500, 137] on span "Ver detalle" at bounding box center [512, 142] width 39 height 15
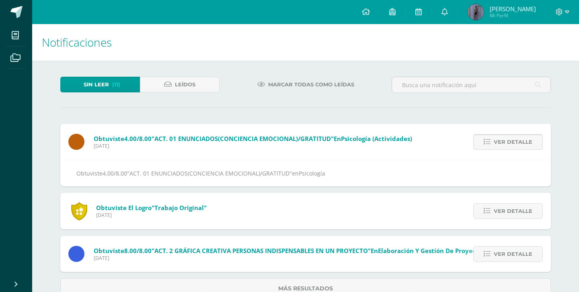
click at [500, 137] on span "Ver detalle" at bounding box center [512, 142] width 39 height 15
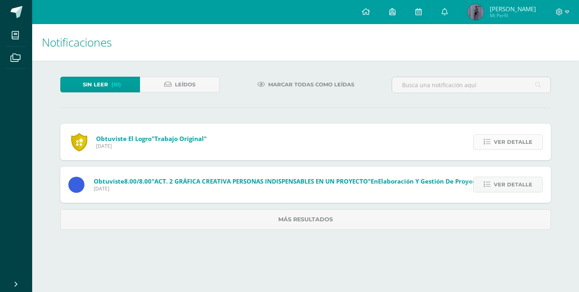
click at [500, 137] on span "Ver detalle" at bounding box center [512, 142] width 39 height 15
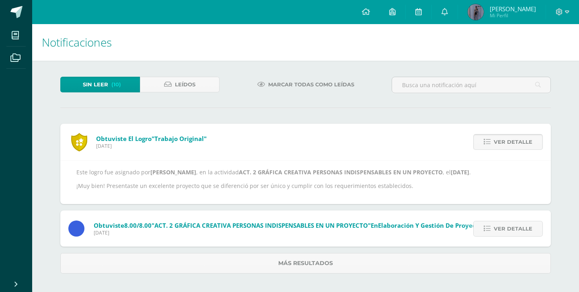
click at [500, 137] on span "Ver detalle" at bounding box center [512, 142] width 39 height 15
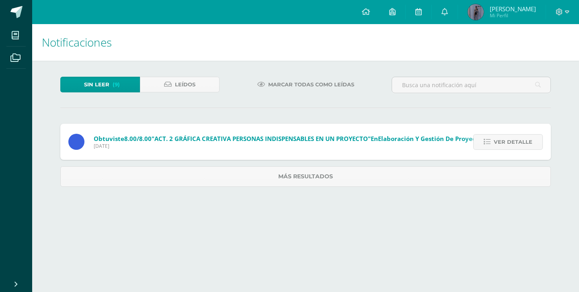
click at [500, 137] on span "Ver detalle" at bounding box center [512, 142] width 39 height 15
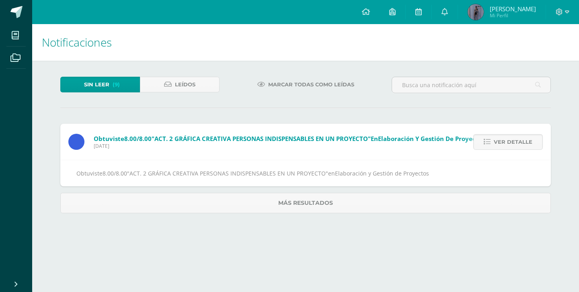
click at [500, 137] on span "Ver detalle" at bounding box center [512, 142] width 39 height 15
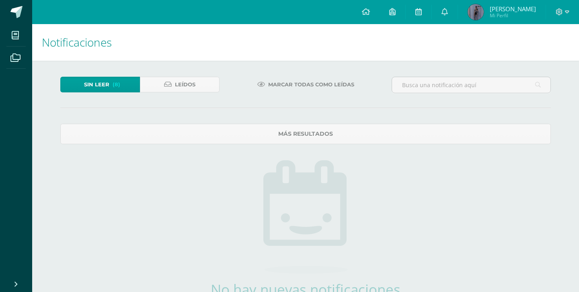
click at [124, 89] on link "Sin leer (8)" at bounding box center [100, 85] width 80 height 16
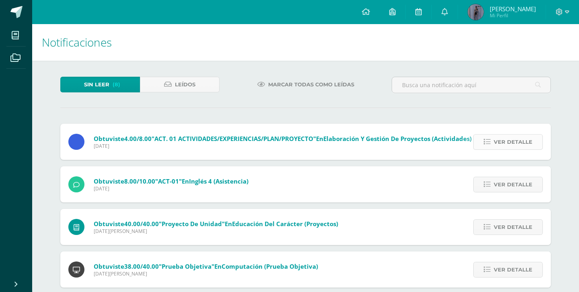
click at [511, 147] on span "Ver detalle" at bounding box center [512, 142] width 39 height 15
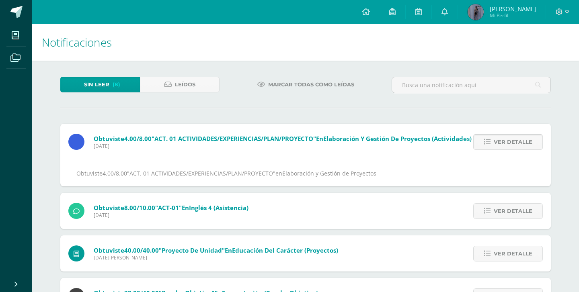
click at [512, 145] on span "Ver detalle" at bounding box center [512, 142] width 39 height 15
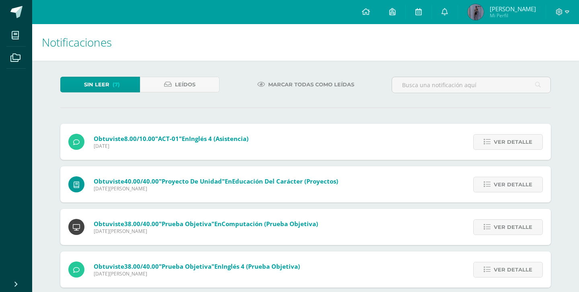
click at [512, 145] on span "Ver detalle" at bounding box center [512, 142] width 39 height 15
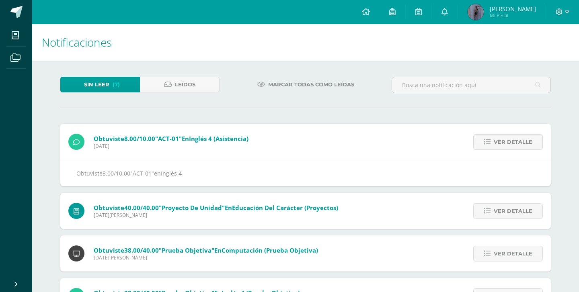
click at [512, 145] on span "Ver detalle" at bounding box center [512, 142] width 39 height 15
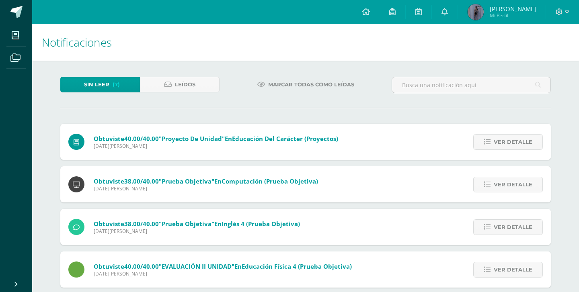
click at [512, 145] on span "Ver detalle" at bounding box center [512, 142] width 39 height 15
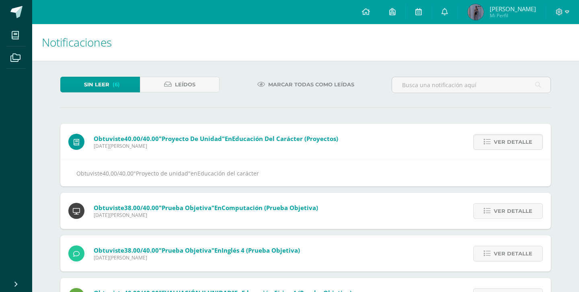
click at [512, 145] on span "Ver detalle" at bounding box center [512, 142] width 39 height 15
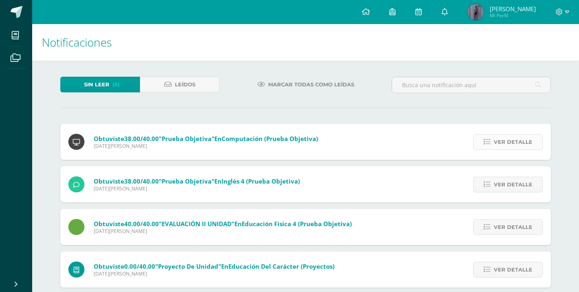
click at [511, 143] on span "Ver detalle" at bounding box center [512, 142] width 39 height 15
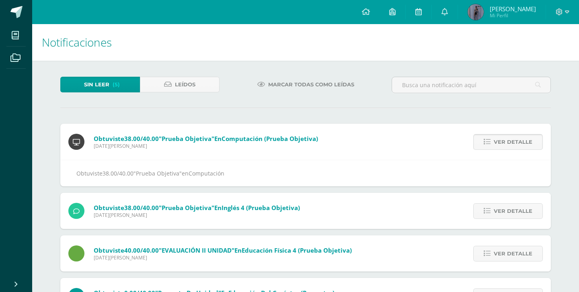
click at [511, 143] on span "Ver detalle" at bounding box center [512, 142] width 39 height 15
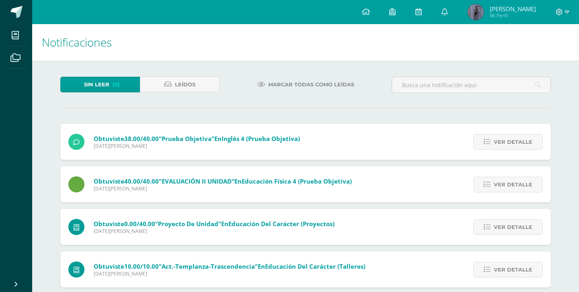
click at [511, 143] on span "Ver detalle" at bounding box center [512, 142] width 39 height 15
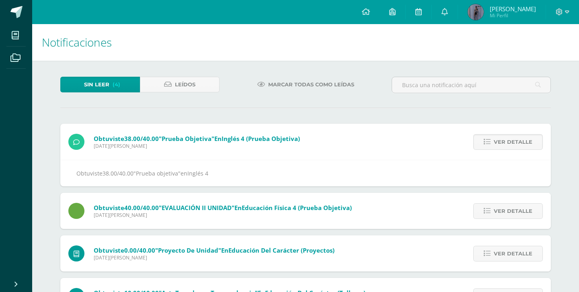
click at [511, 143] on span "Ver detalle" at bounding box center [512, 142] width 39 height 15
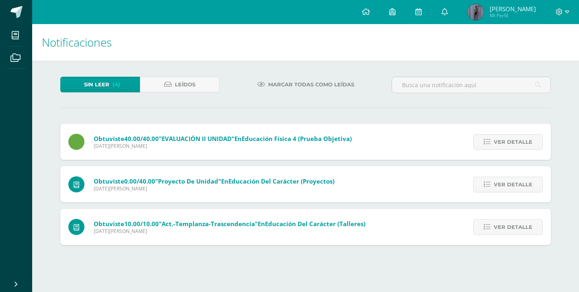
click at [511, 143] on span "Ver detalle" at bounding box center [512, 142] width 39 height 15
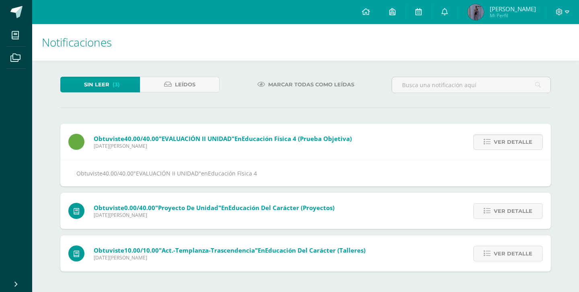
click at [511, 143] on span "Ver detalle" at bounding box center [512, 142] width 39 height 15
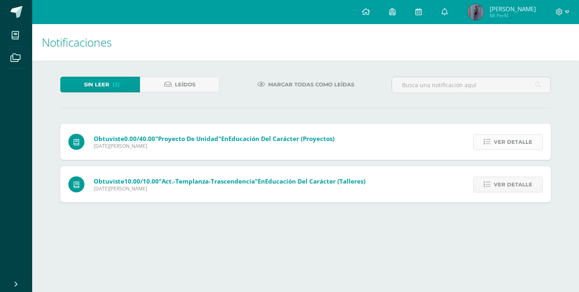
click at [511, 143] on span "Ver detalle" at bounding box center [512, 142] width 39 height 15
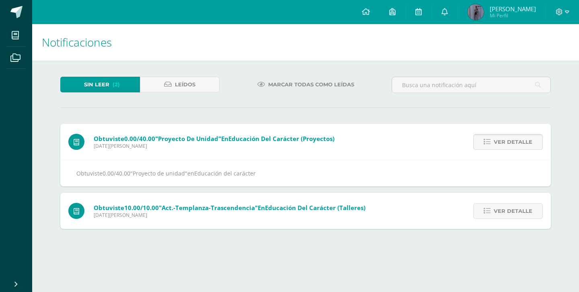
click at [511, 143] on span "Ver detalle" at bounding box center [512, 142] width 39 height 15
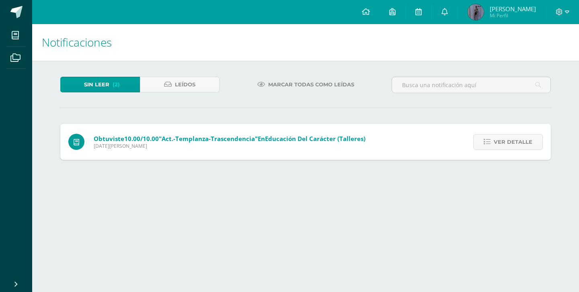
click at [511, 143] on span "Ver detalle" at bounding box center [512, 142] width 39 height 15
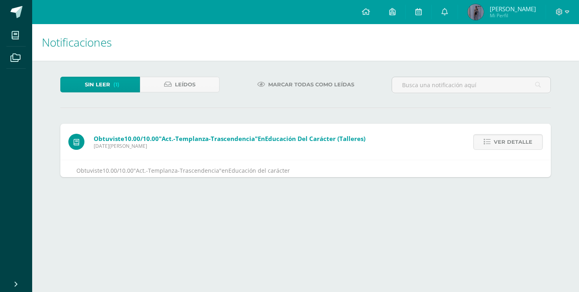
click at [511, 143] on span "Ver detalle" at bounding box center [512, 142] width 39 height 15
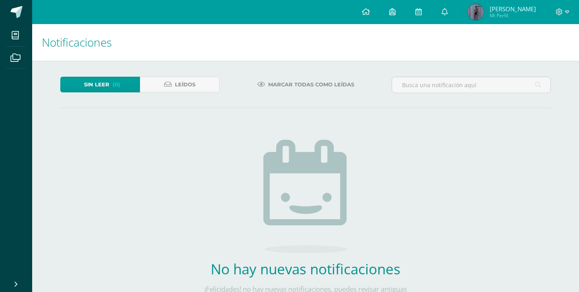
click at [497, 15] on span "Mi Perfil" at bounding box center [512, 15] width 46 height 7
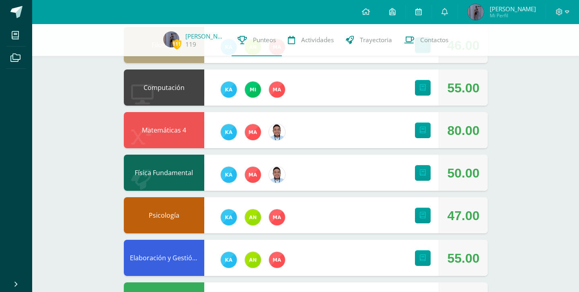
scroll to position [100, 0]
